Goal: Use online tool/utility: Utilize a website feature to perform a specific function

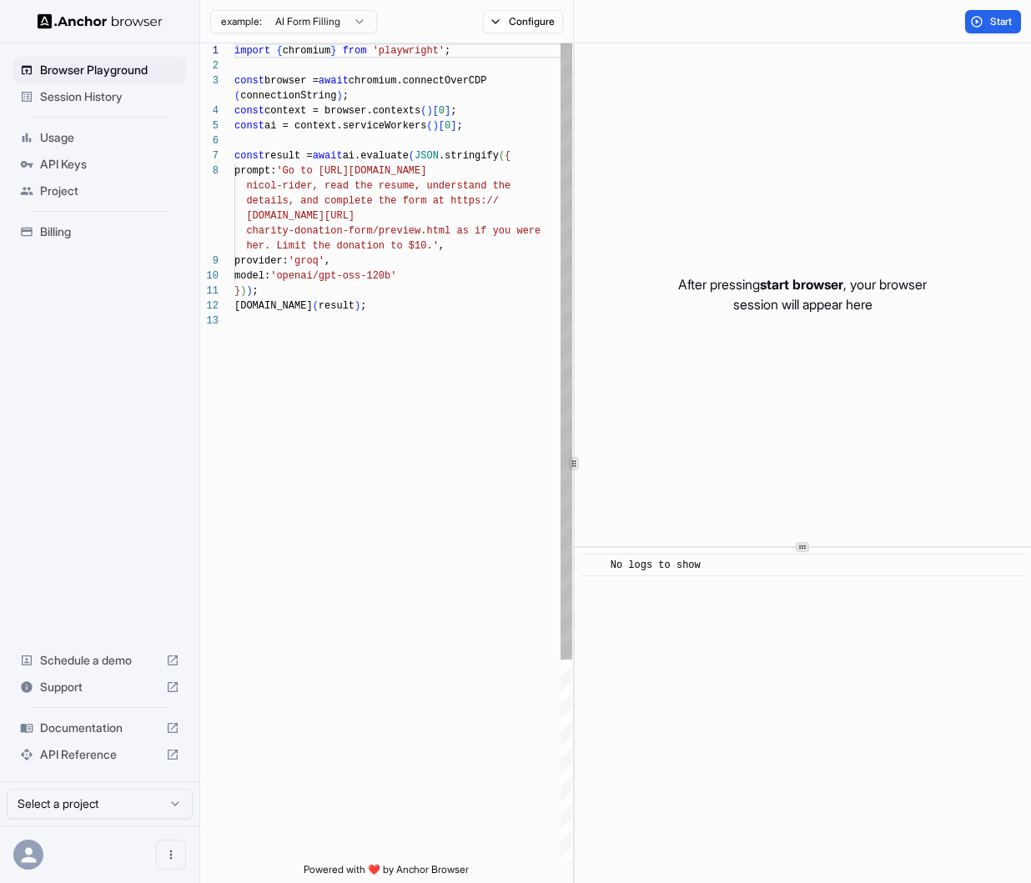
scroll to position [105, 0]
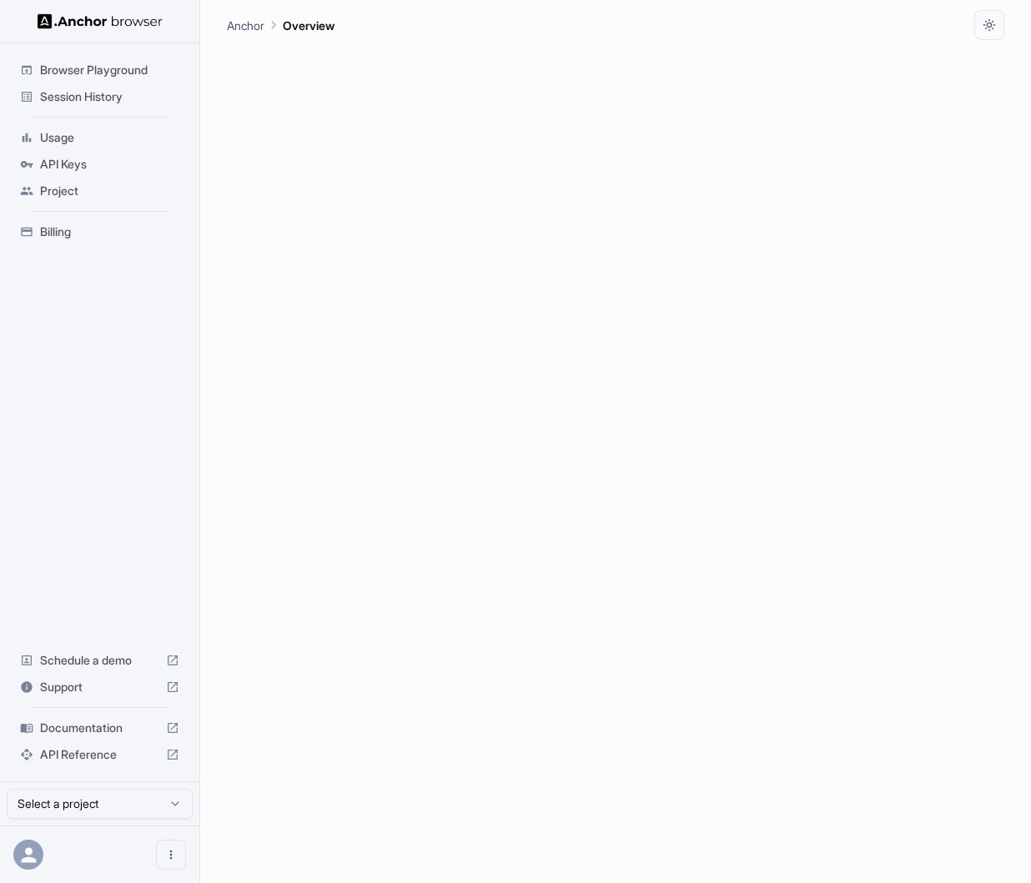
click at [91, 163] on span "API Keys" at bounding box center [109, 164] width 139 height 17
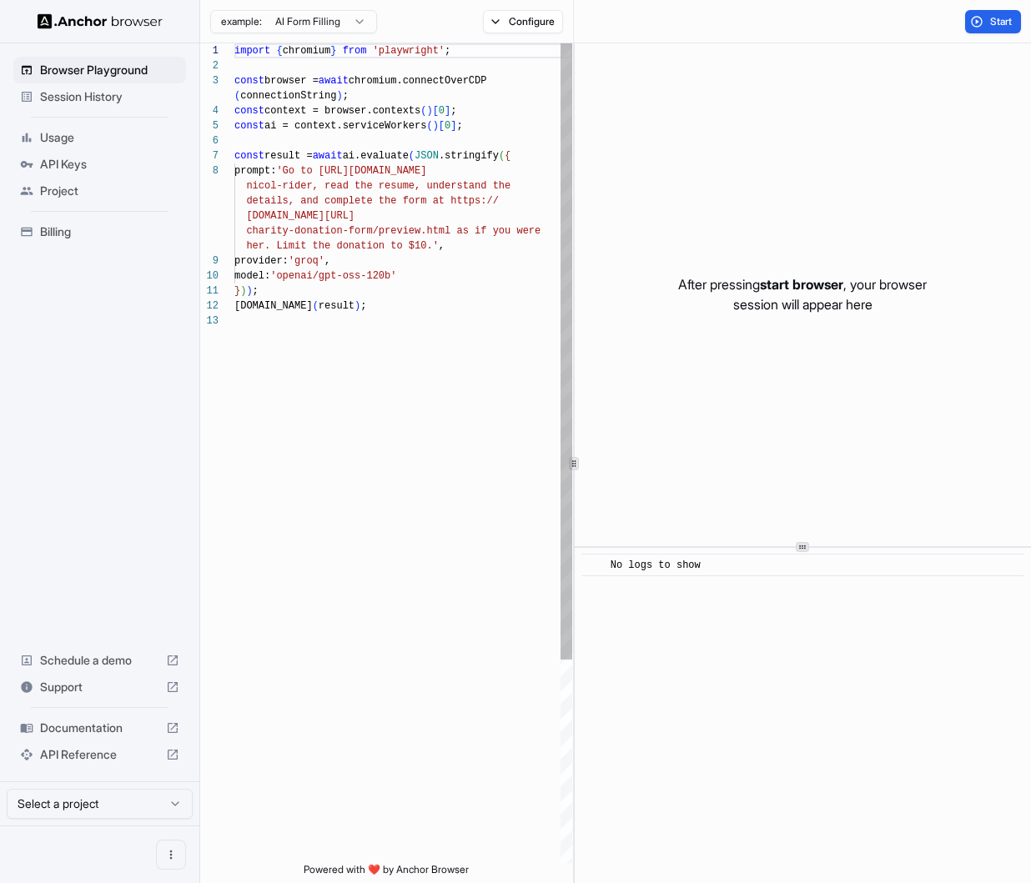
scroll to position [105, 0]
click at [270, 274] on div "import { chromium } from 'playwright' ; const browser = await chromium.connectO…" at bounding box center [403, 588] width 338 height 1090
type textarea "**********"
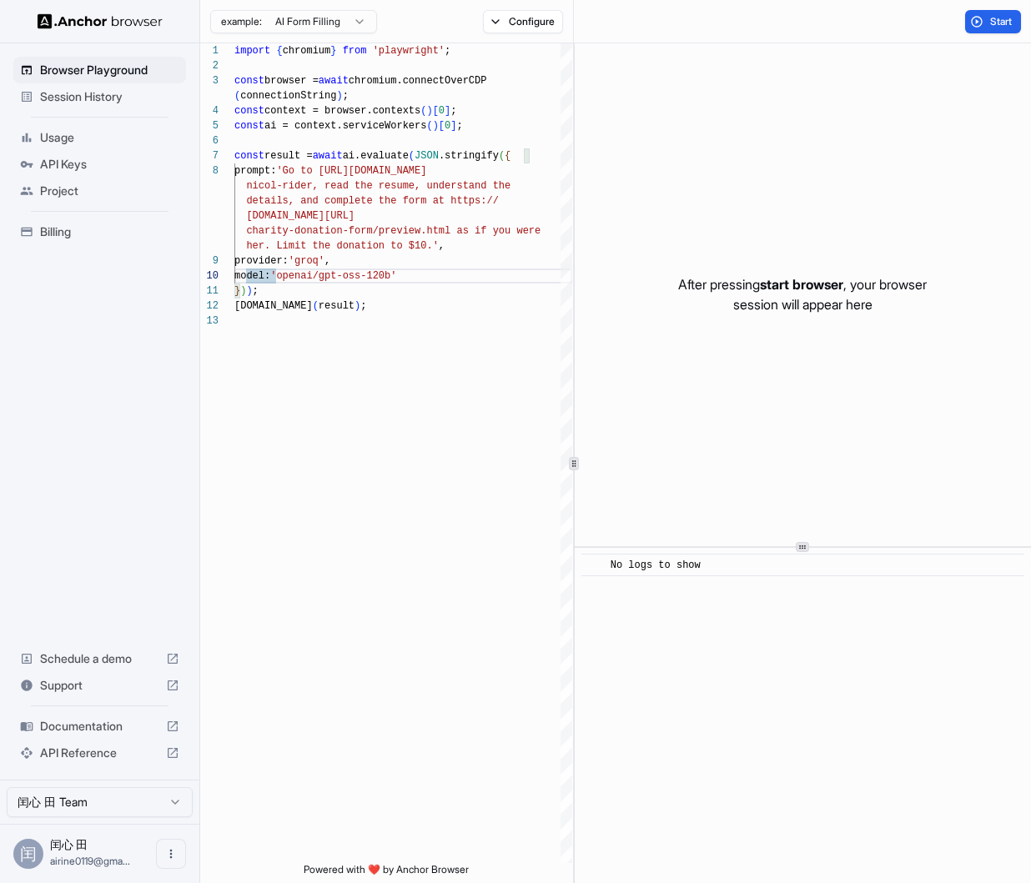
click at [116, 94] on span "Session History" at bounding box center [109, 96] width 139 height 17
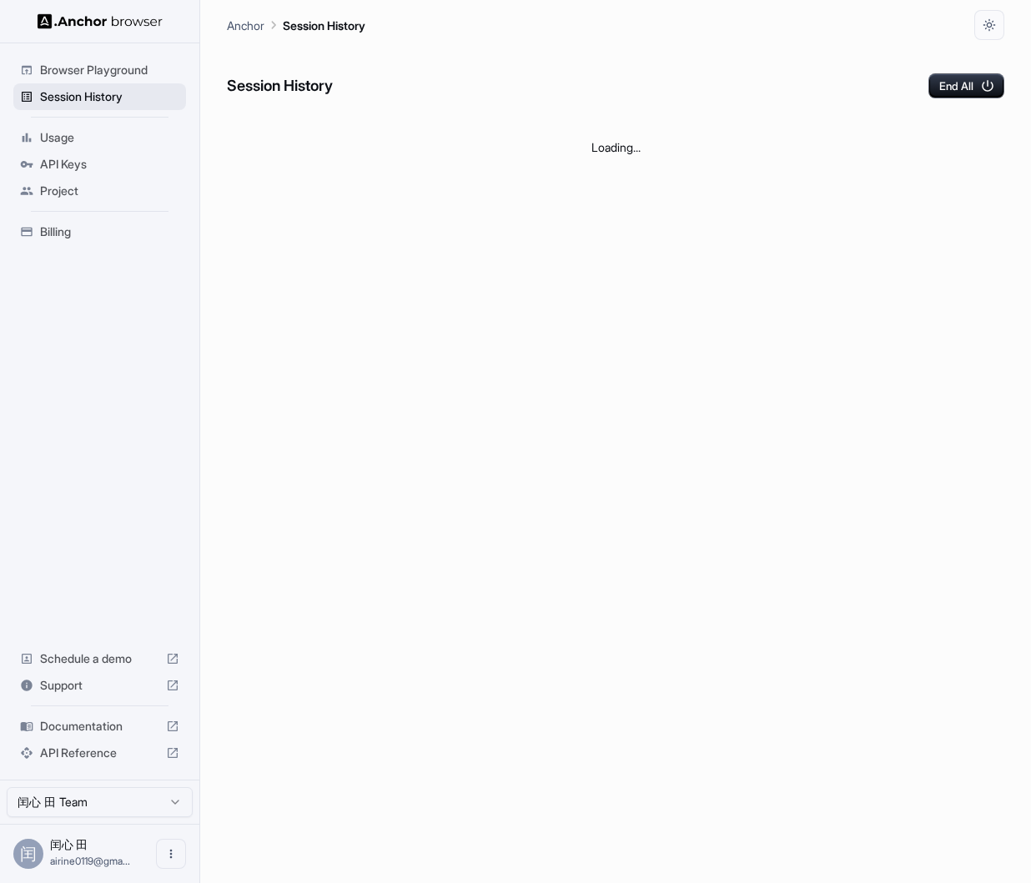
click at [116, 94] on span "Session History" at bounding box center [109, 96] width 139 height 17
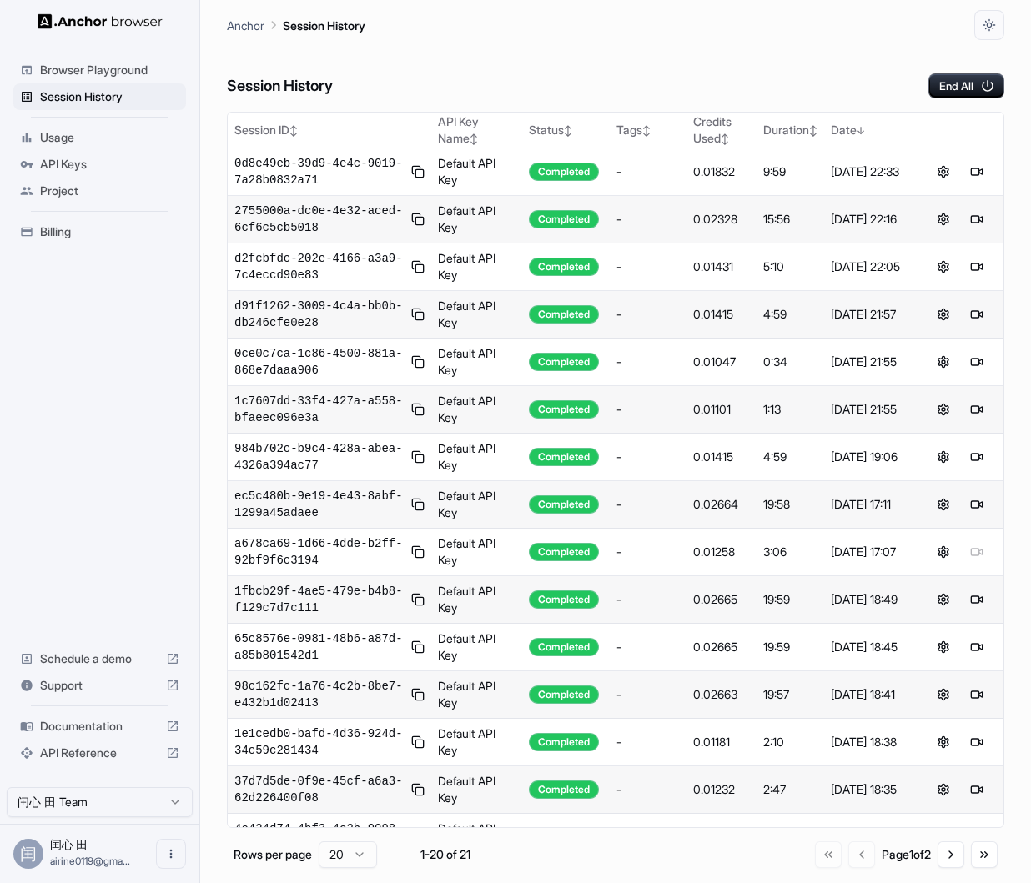
click at [101, 134] on span "Usage" at bounding box center [109, 137] width 139 height 17
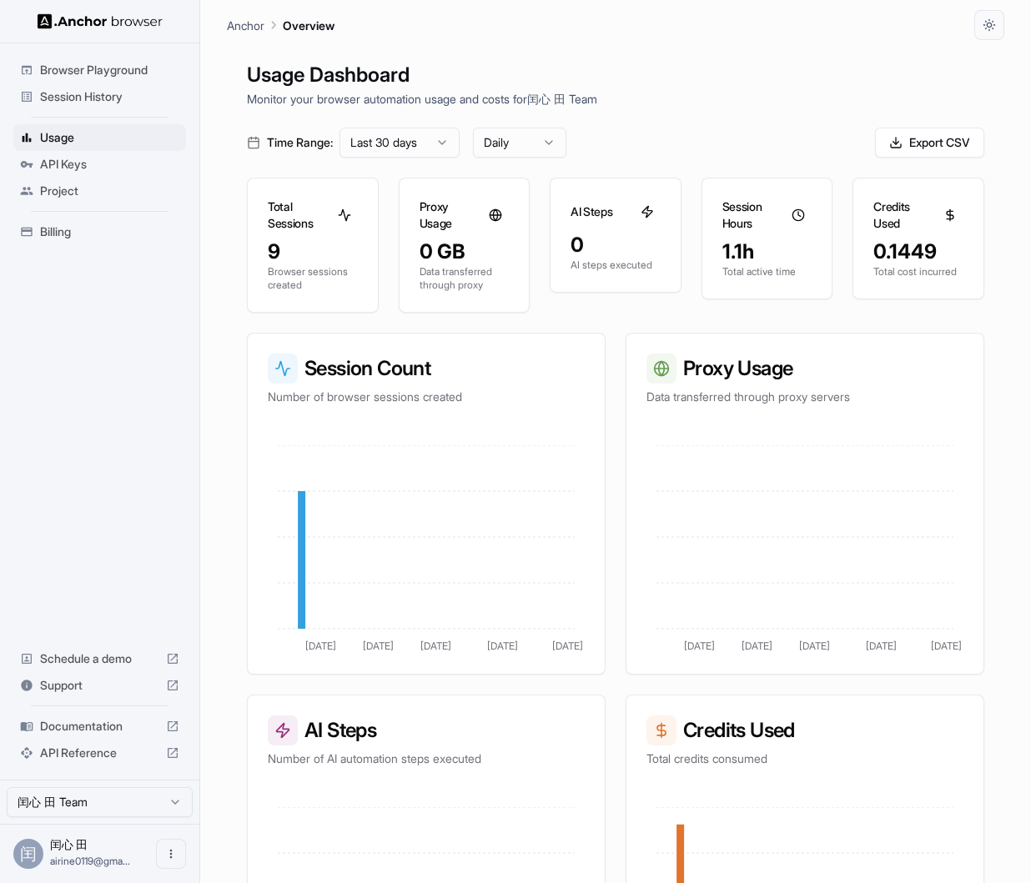
click at [89, 159] on span "API Keys" at bounding box center [109, 164] width 139 height 17
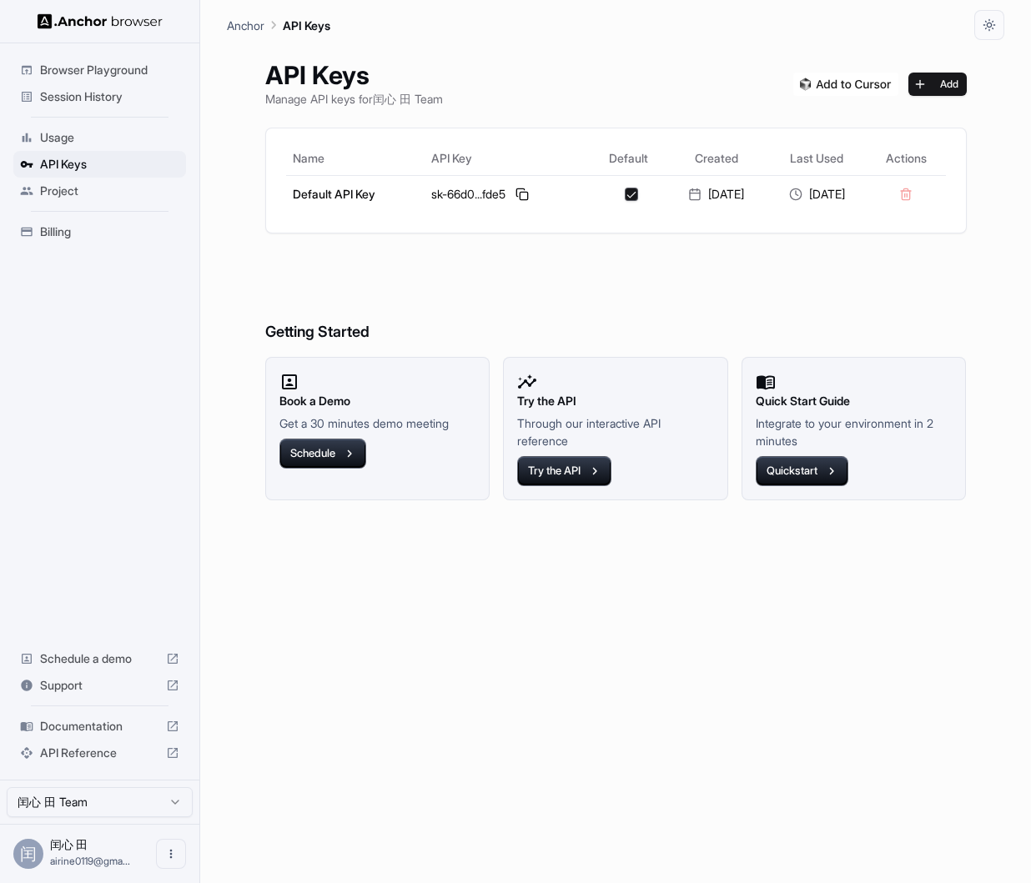
click at [89, 193] on span "Project" at bounding box center [109, 191] width 139 height 17
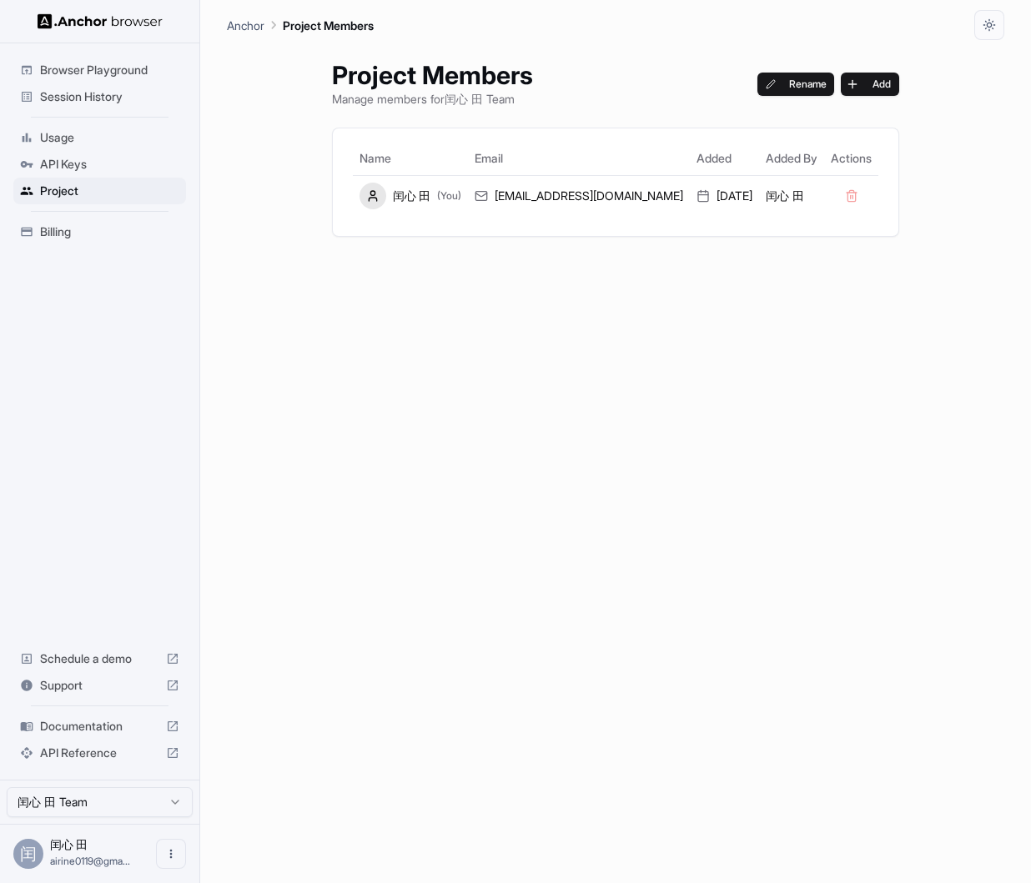
click at [88, 230] on span "Billing" at bounding box center [109, 232] width 139 height 17
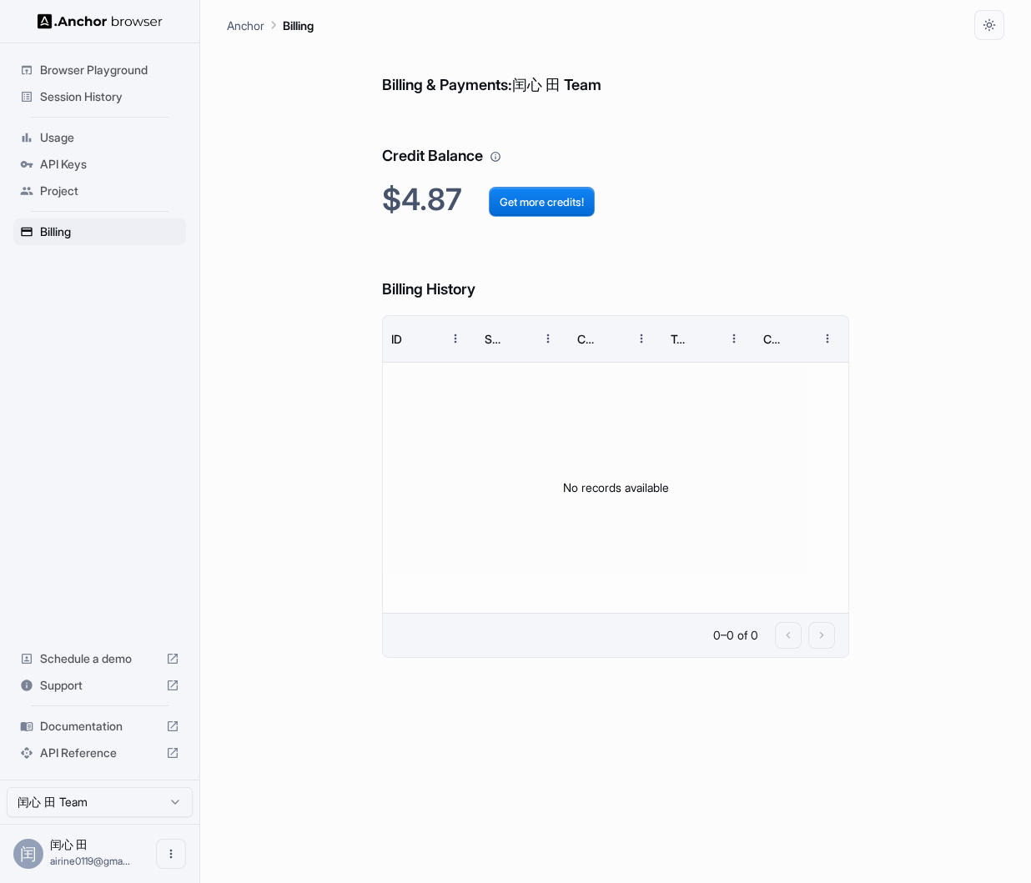
click at [110, 754] on span "API Reference" at bounding box center [99, 753] width 119 height 17
click at [145, 73] on span "Browser Playground" at bounding box center [109, 70] width 139 height 17
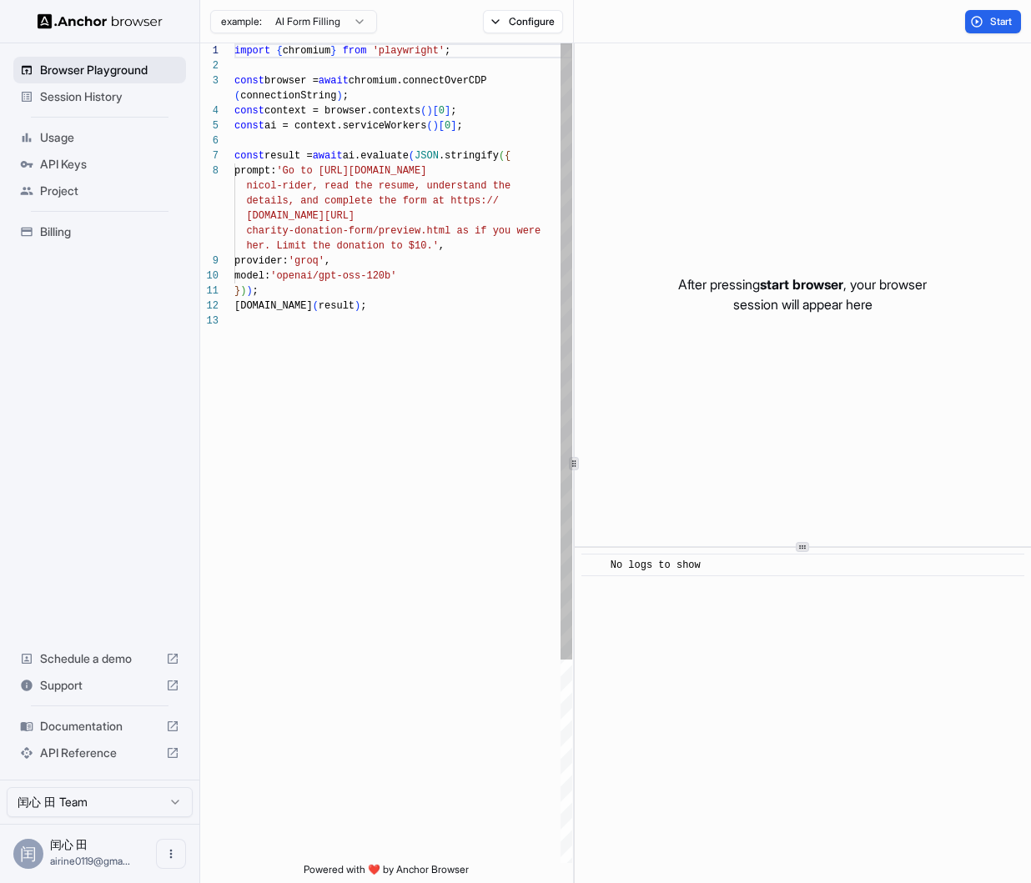
scroll to position [105, 0]
click at [350, 26] on html "Browser Playground Session History Usage API Keys Project Billing Schedule a de…" at bounding box center [515, 441] width 1031 height 883
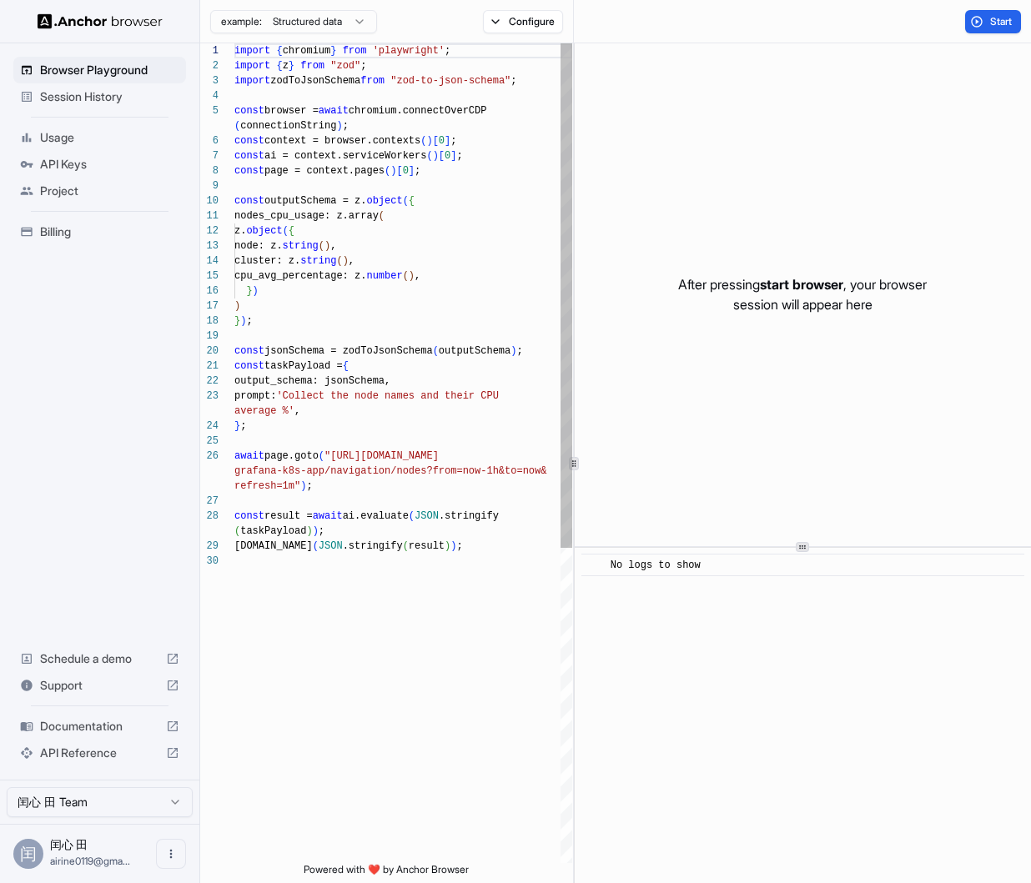
scroll to position [135, 0]
click at [340, 14] on html "Browser Playground Session History Usage API Keys Project Billing Schedule a de…" at bounding box center [515, 441] width 1031 height 883
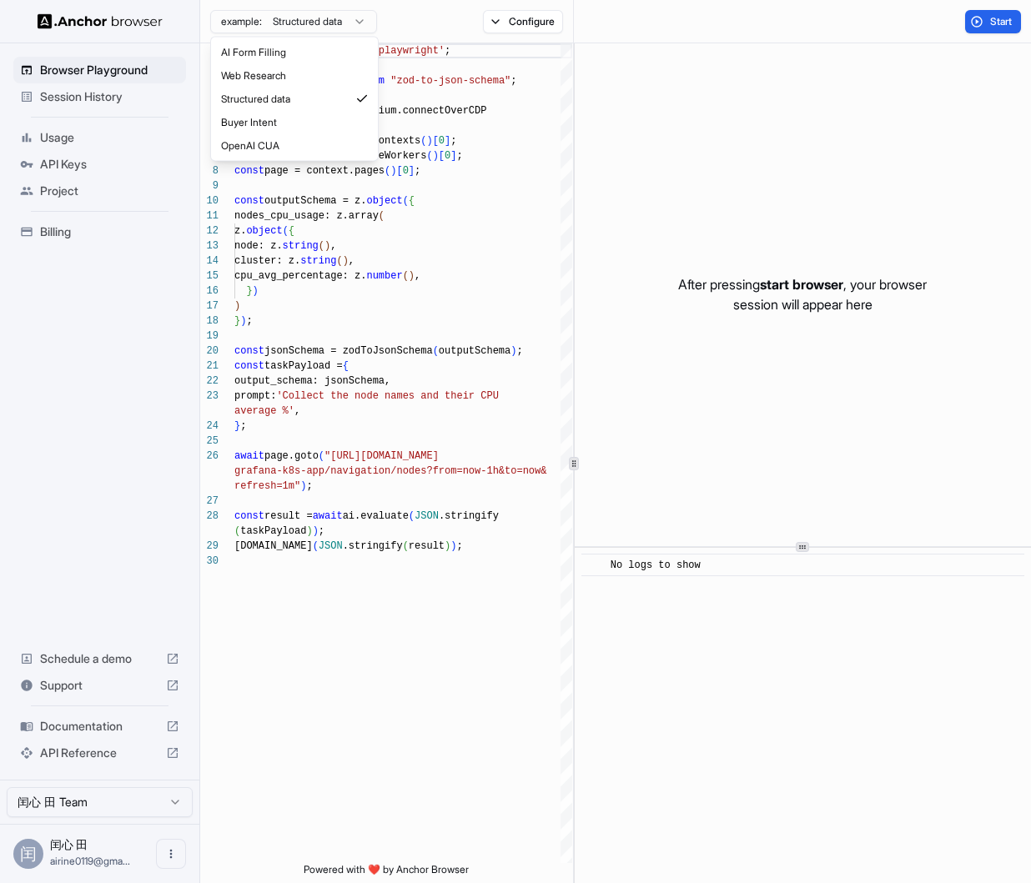
click at [488, 8] on html "Browser Playground Session History Usage API Keys Project Billing Schedule a de…" at bounding box center [515, 441] width 1031 height 883
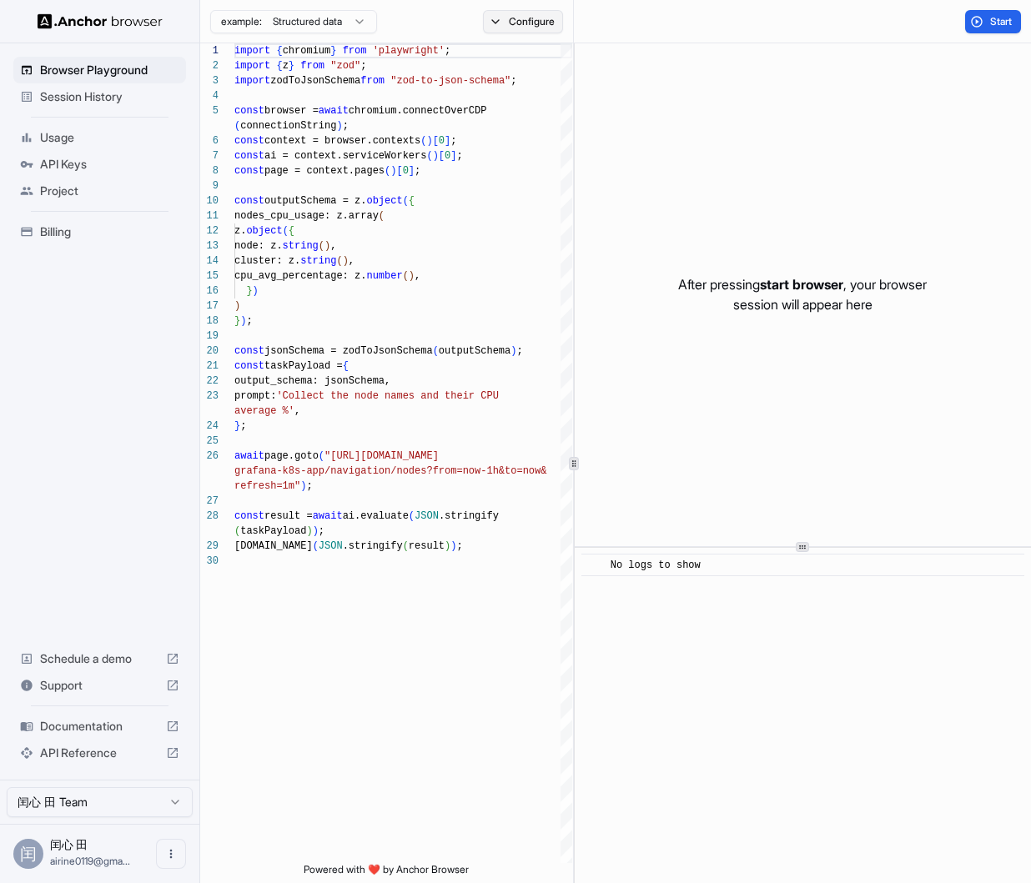
click at [488, 15] on button "Configure" at bounding box center [523, 21] width 81 height 23
click at [683, 171] on button "Select Profile..." at bounding box center [704, 168] width 167 height 23
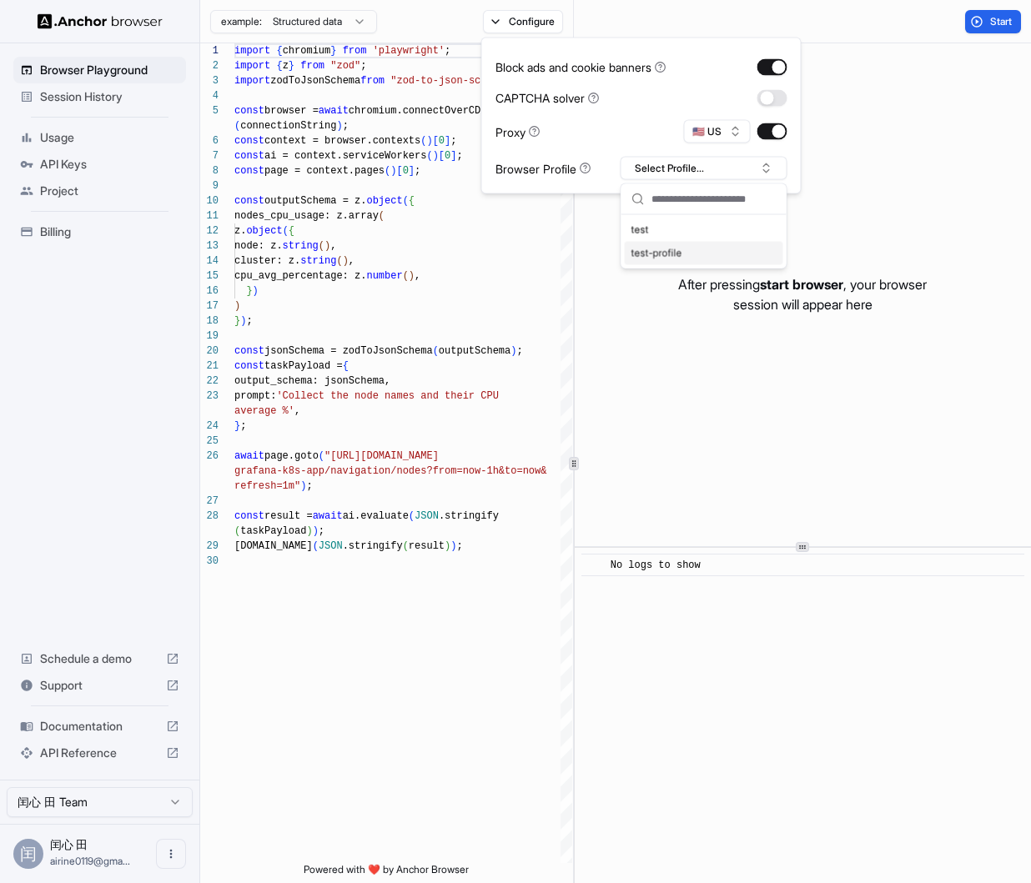
click at [686, 254] on div "test-profile" at bounding box center [704, 253] width 159 height 23
click at [669, 170] on button "test-profile" at bounding box center [704, 168] width 167 height 23
click at [662, 211] on input "text" at bounding box center [714, 199] width 125 height 30
click at [657, 229] on div "test" at bounding box center [704, 230] width 159 height 23
click at [713, 129] on button "🇺🇸 US" at bounding box center [717, 131] width 67 height 23
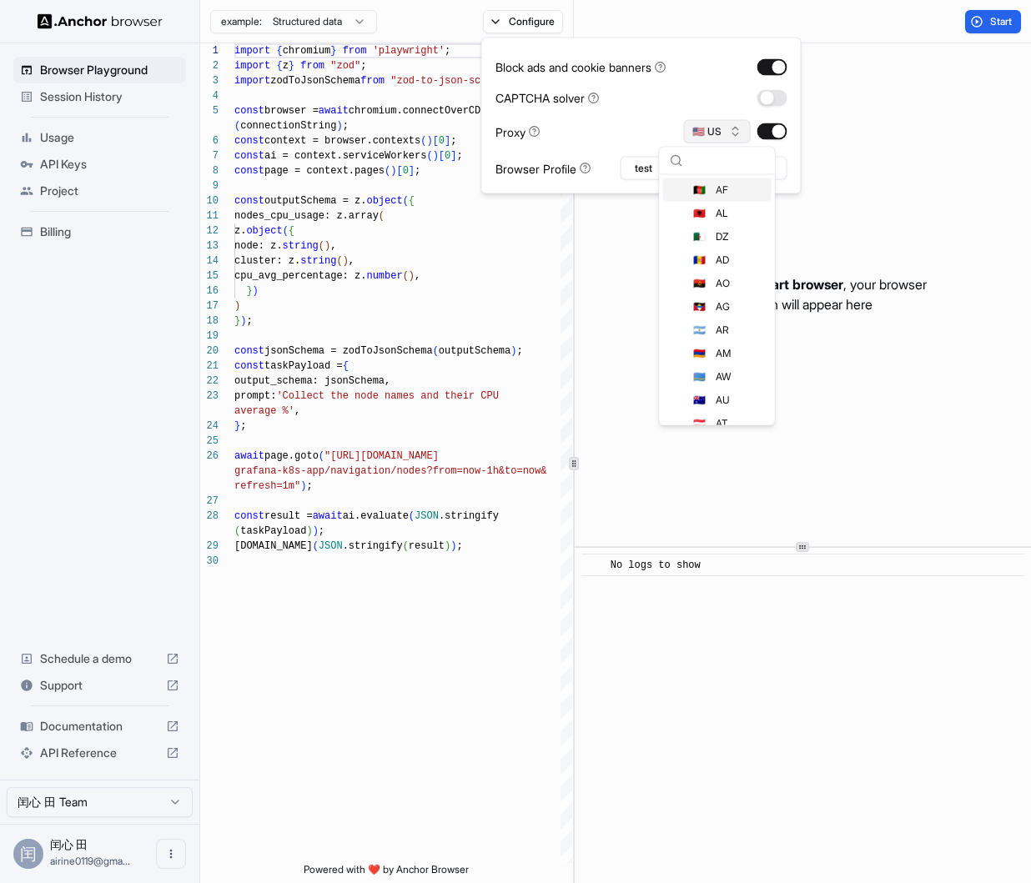
click at [713, 129] on button "🇺🇸 US" at bounding box center [717, 131] width 67 height 23
click at [717, 364] on div "🇨🇳 CN" at bounding box center [717, 372] width 108 height 23
click at [529, 113] on div "Block ads and cookie banners CAPTCHA solver Proxy 🇨🇳 CN Browser Profile test" at bounding box center [642, 116] width 292 height 128
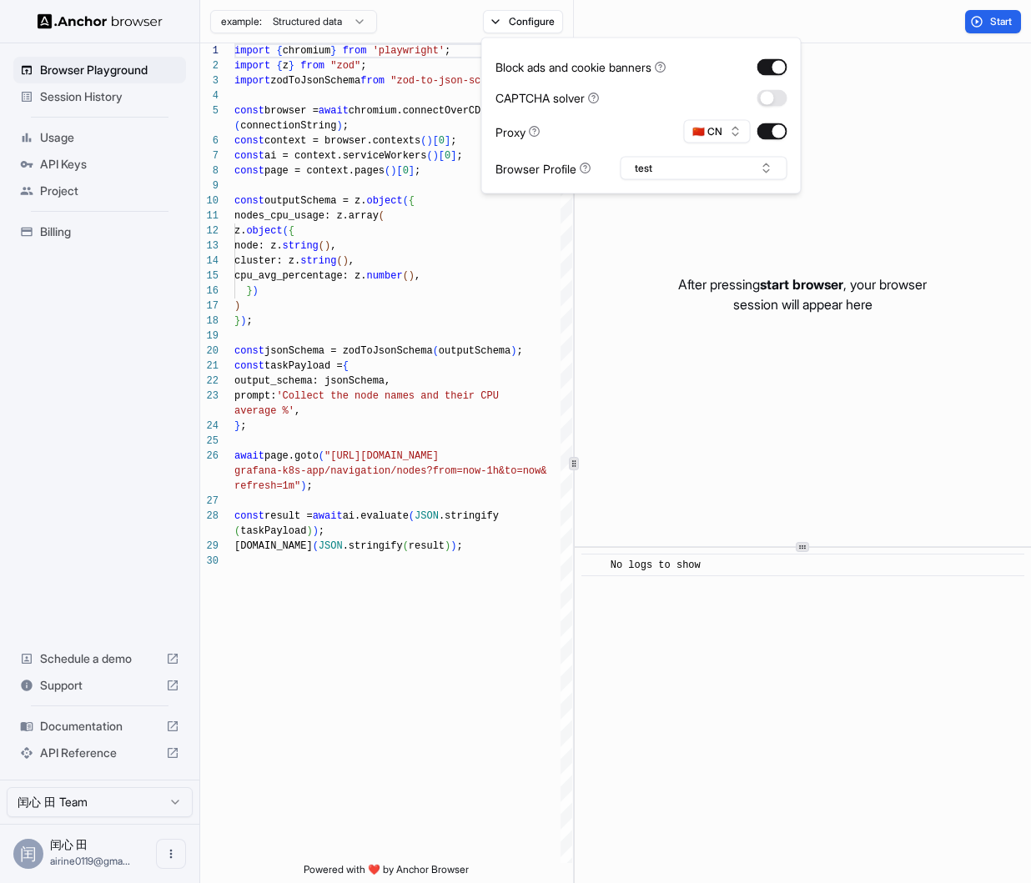
click at [601, 320] on div "After pressing start browser , your browser session will appear here" at bounding box center [803, 294] width 456 height 503
click at [340, 26] on html "Browser Playground Session History Usage API Keys Project Billing Schedule a de…" at bounding box center [515, 441] width 1031 height 883
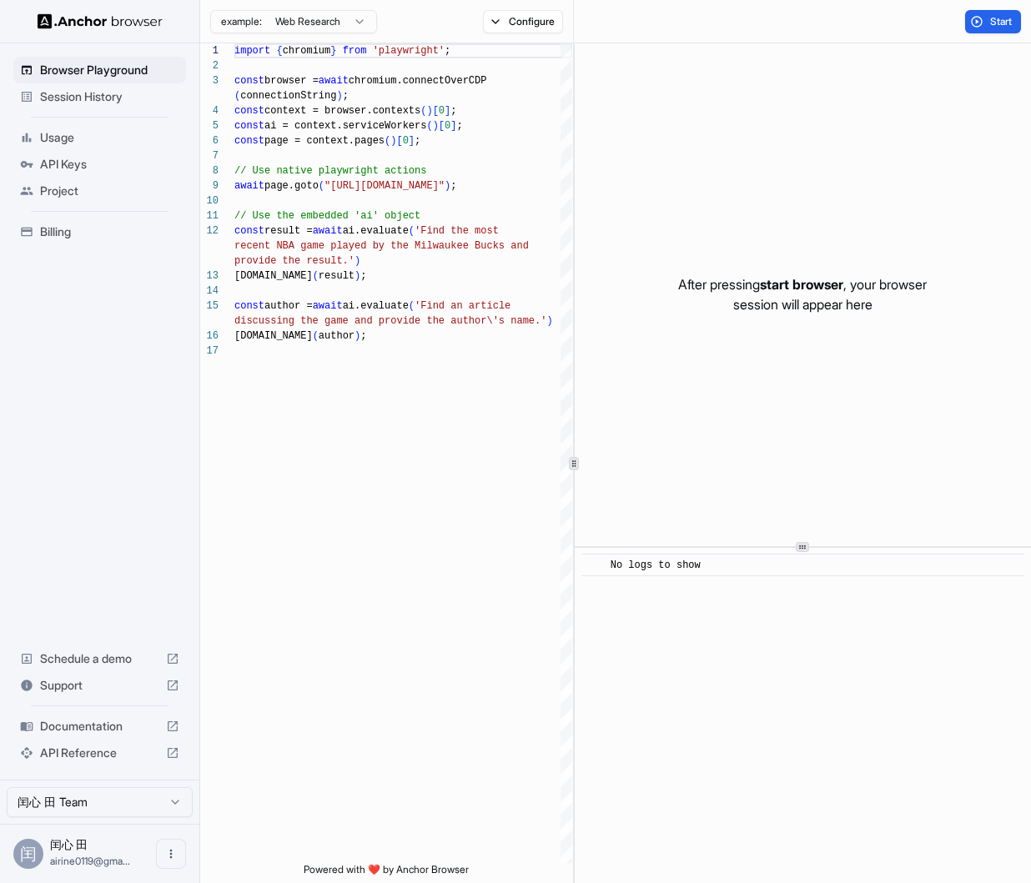
click at [320, 21] on html "Browser Playground Session History Usage API Keys Project Billing Schedule a de…" at bounding box center [515, 441] width 1031 height 883
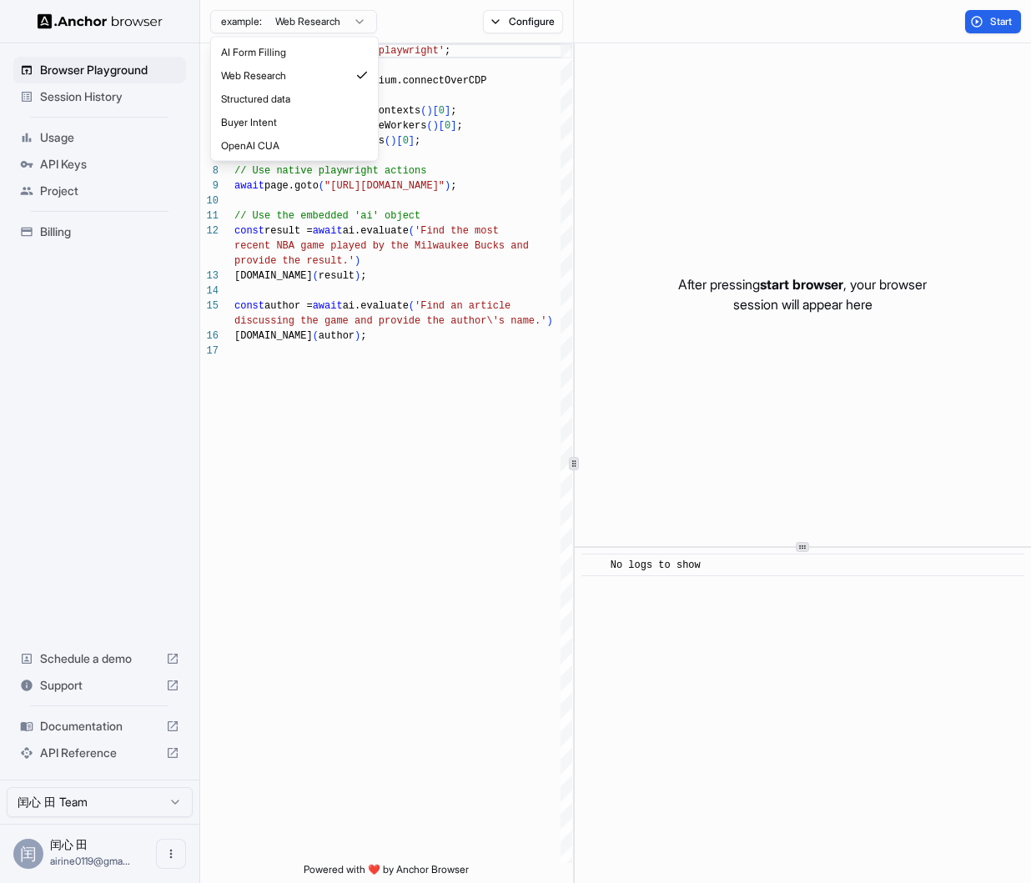
scroll to position [105, 0]
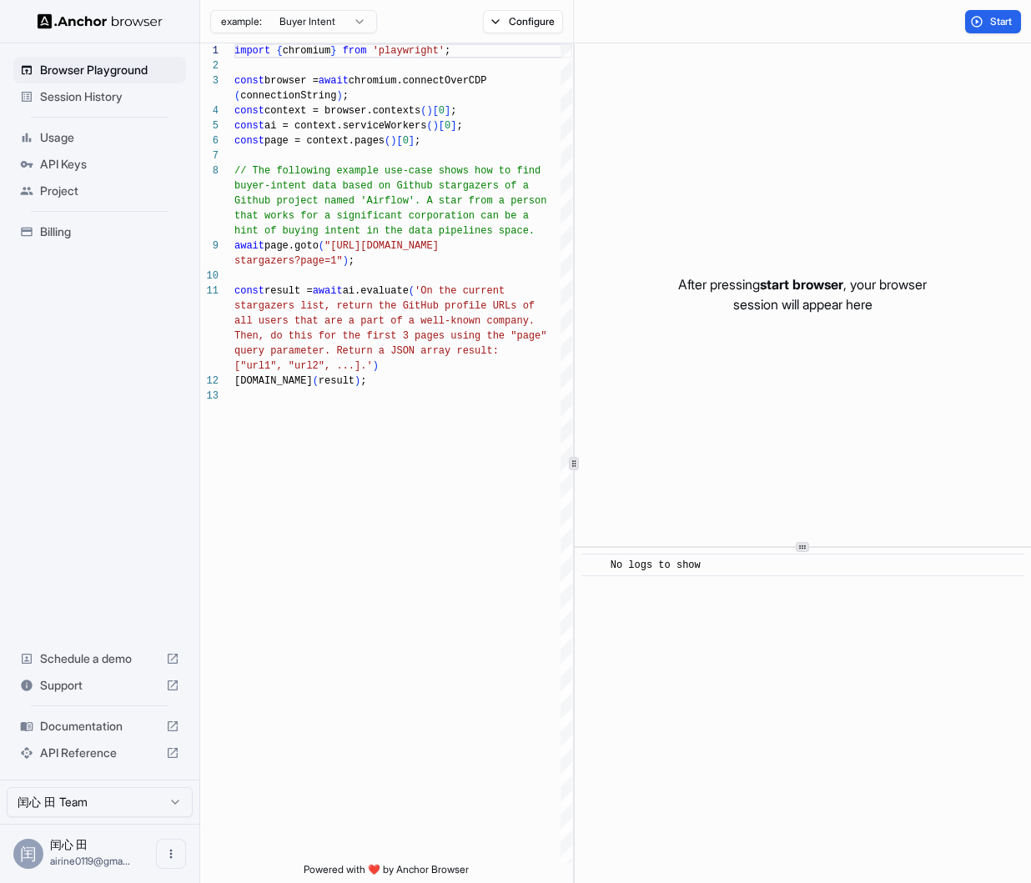
click at [294, 13] on html "Browser Playground Session History Usage API Keys Project Billing Schedule a de…" at bounding box center [515, 441] width 1031 height 883
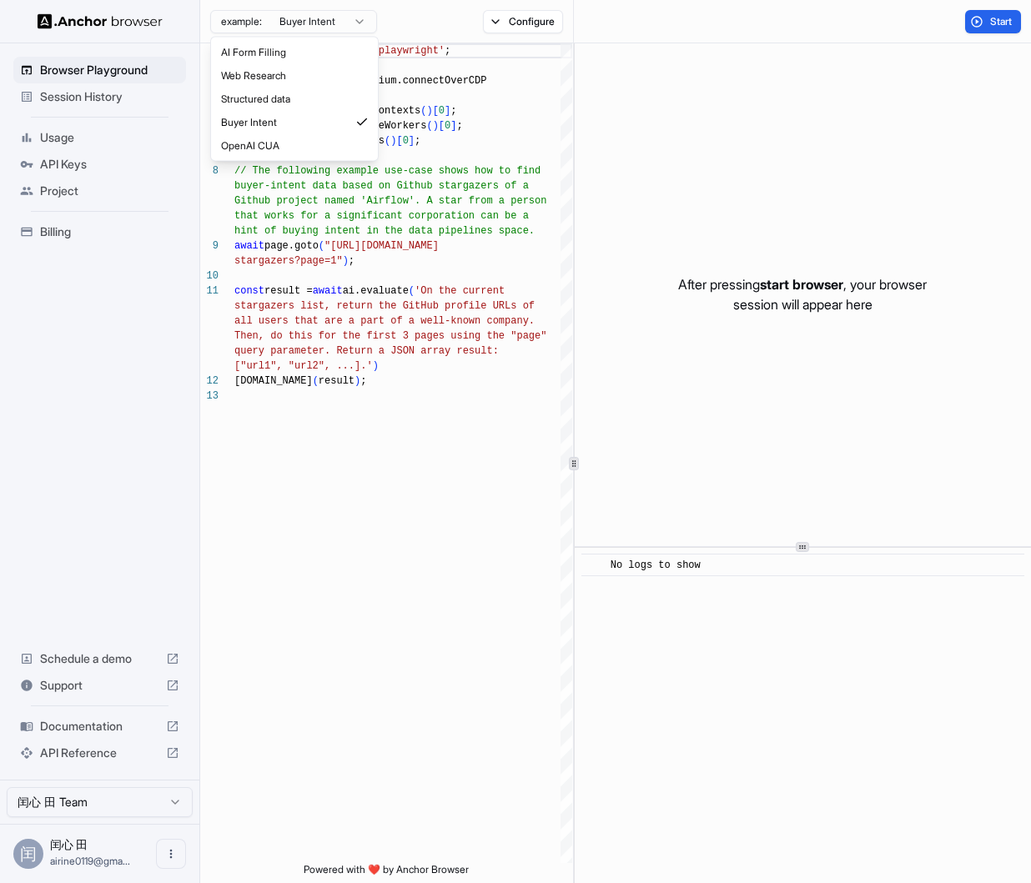
click at [294, 13] on html "Browser Playground Session History Usage API Keys Project Billing Schedule a de…" at bounding box center [515, 441] width 1031 height 883
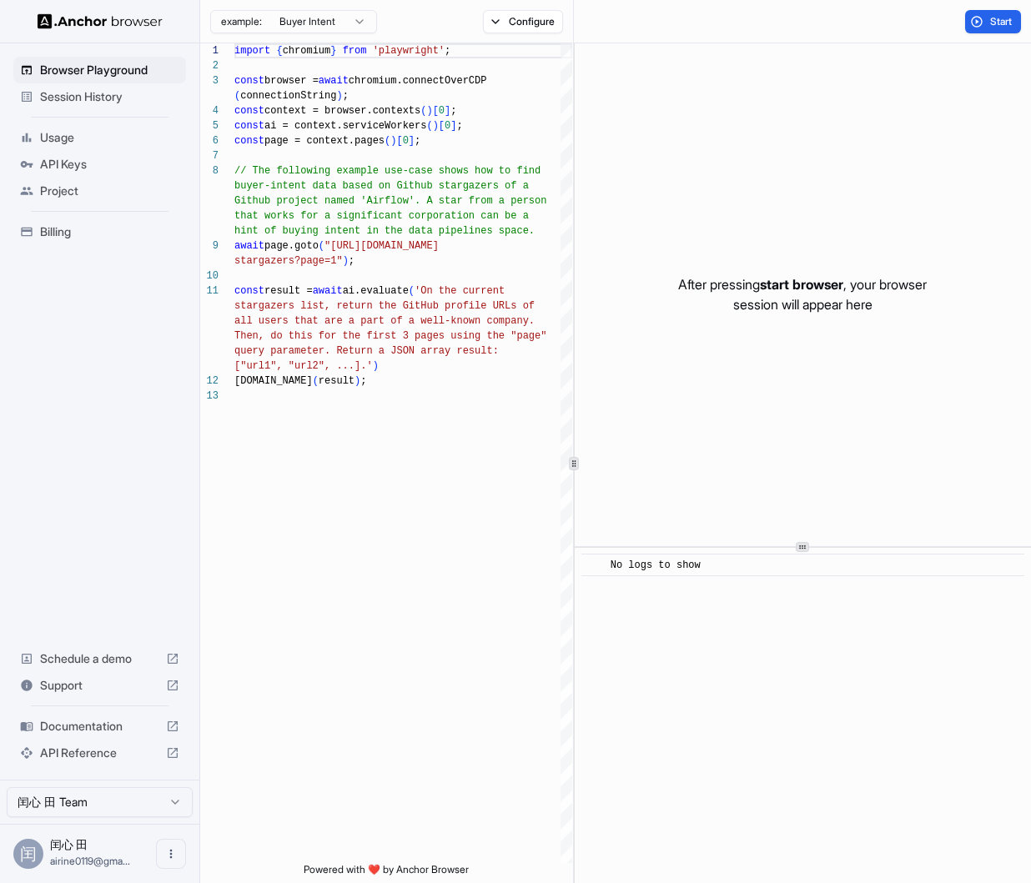
click at [318, 28] on html "Browser Playground Session History Usage API Keys Project Billing Schedule a de…" at bounding box center [515, 441] width 1031 height 883
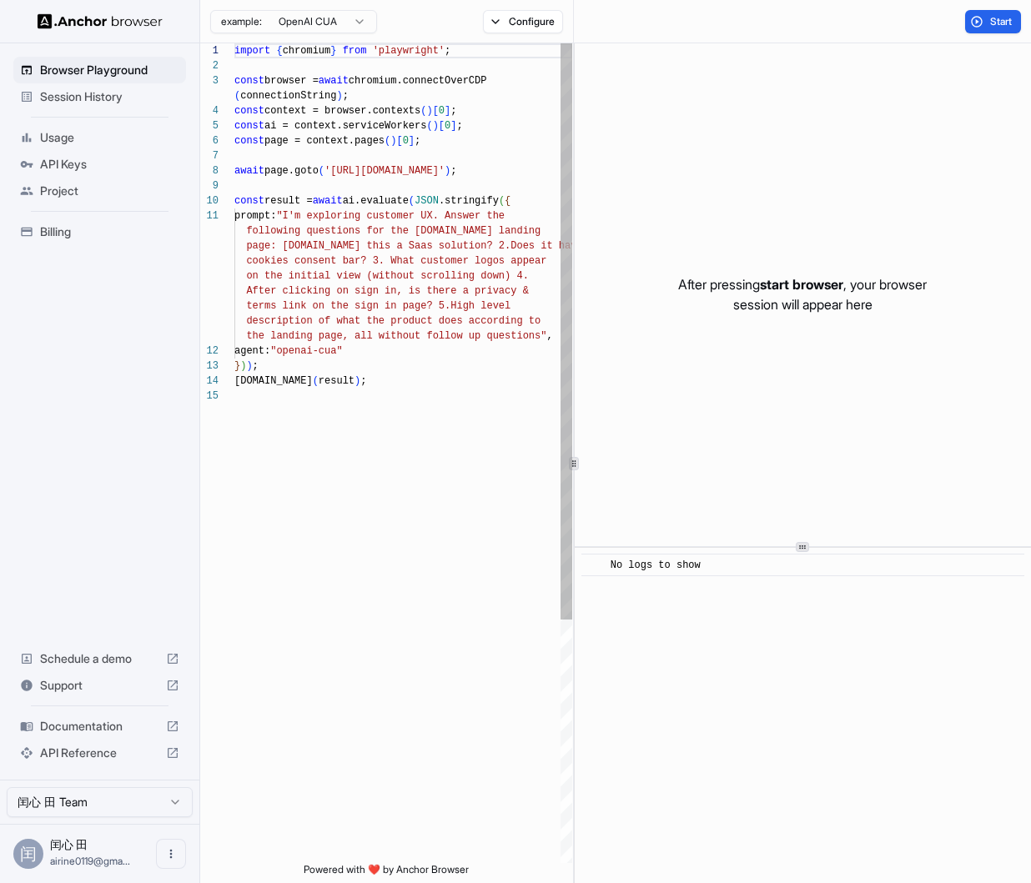
scroll to position [135, 0]
click at [315, 29] on body "Browser Playground Session History Usage API Keys Project Billing Schedule a de…" at bounding box center [515, 441] width 1031 height 883
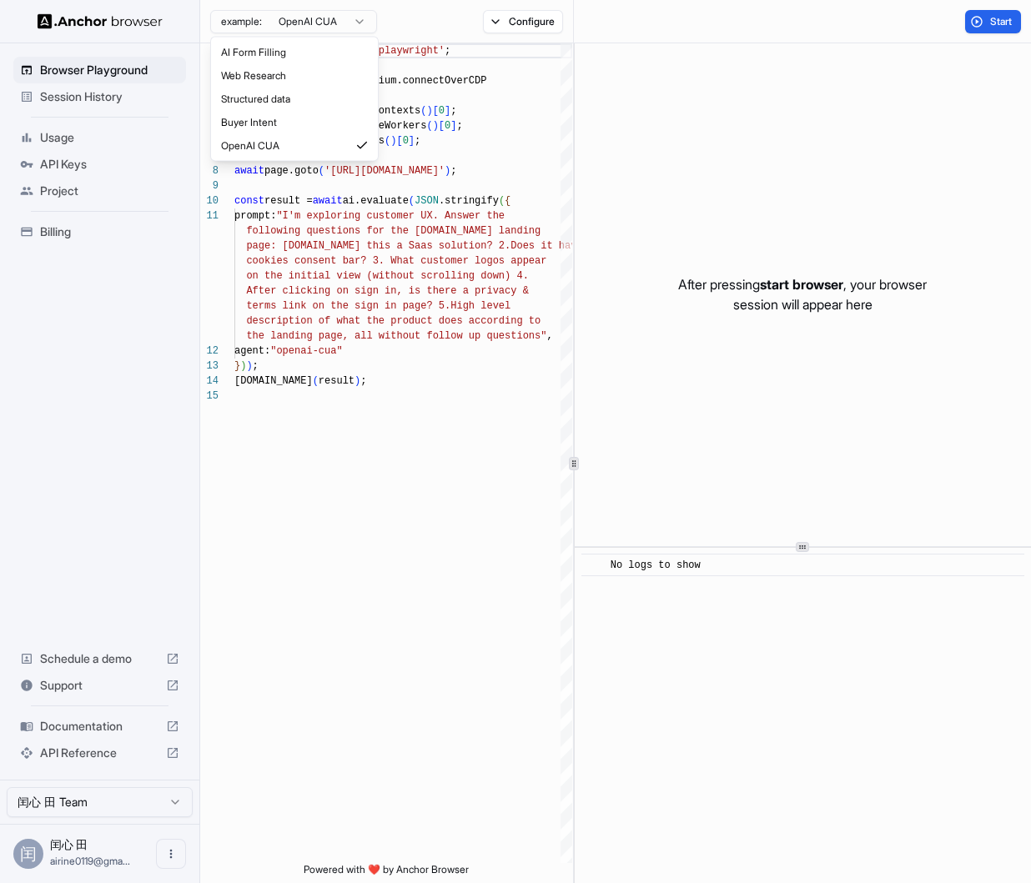
type textarea "**********"
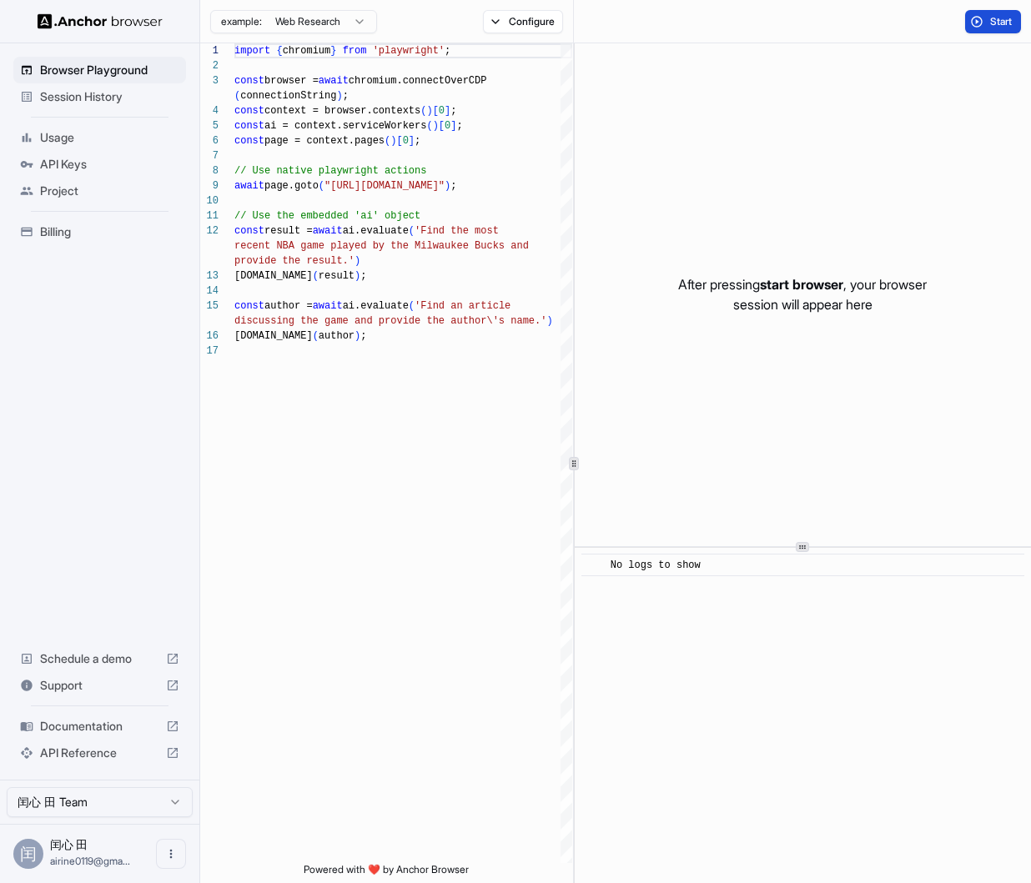
click at [990, 12] on button "Start" at bounding box center [993, 21] width 56 height 23
